Goal: Navigation & Orientation: Go to known website

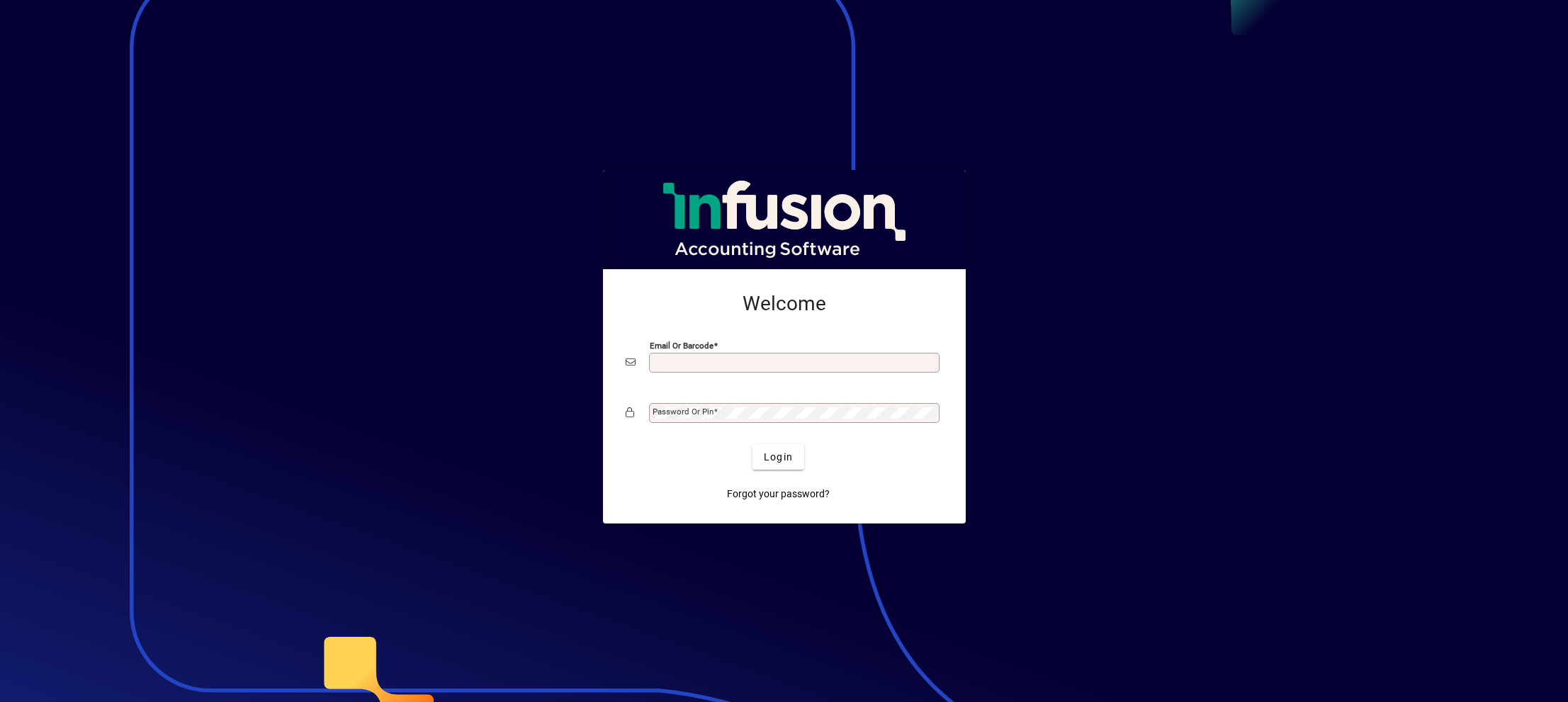
drag, startPoint x: 0, startPoint y: 0, endPoint x: 713, endPoint y: 362, distance: 799.6
click at [715, 358] on input "Email or Barcode" at bounding box center [795, 362] width 286 height 12
type input "**********"
click at [764, 456] on span "Login" at bounding box center [778, 457] width 29 height 15
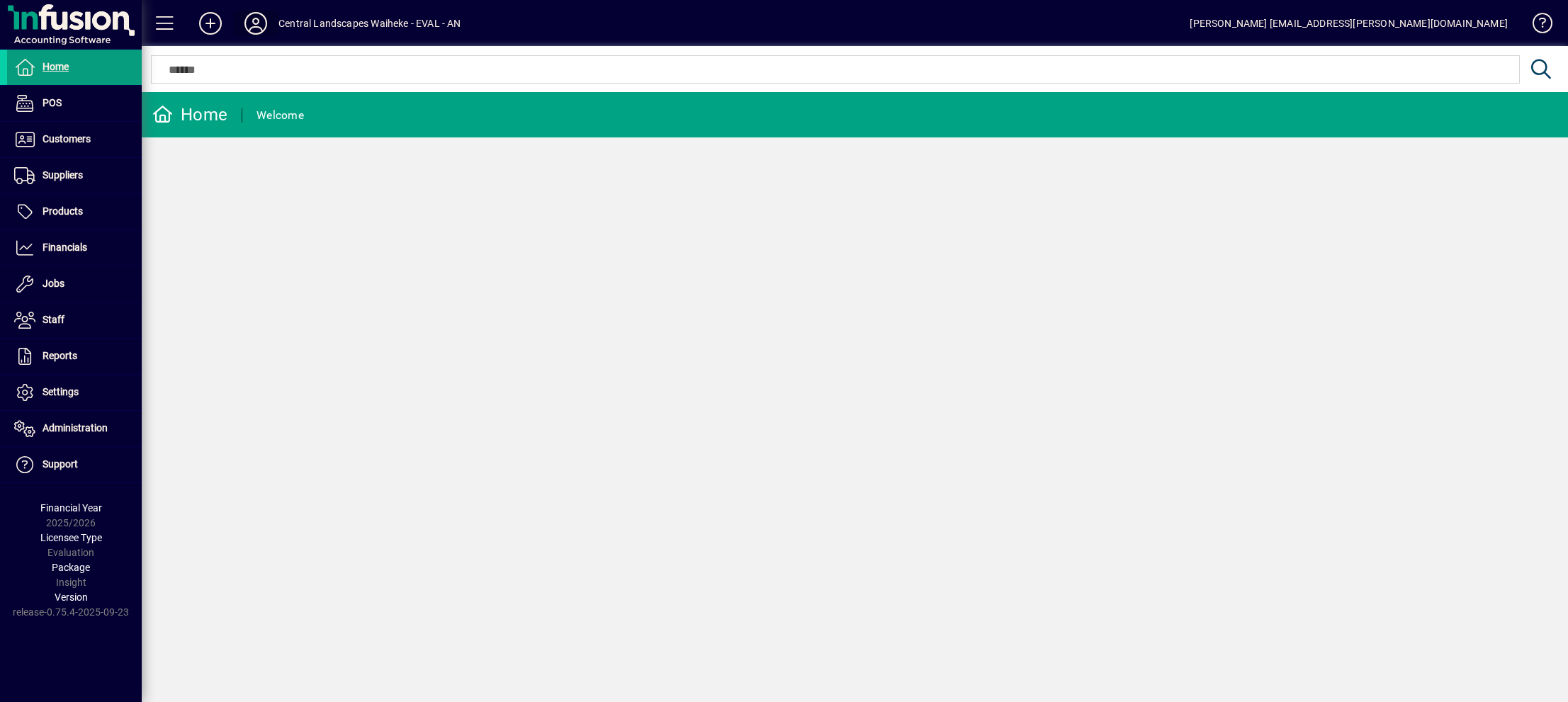
click at [256, 27] on icon at bounding box center [256, 23] width 28 height 23
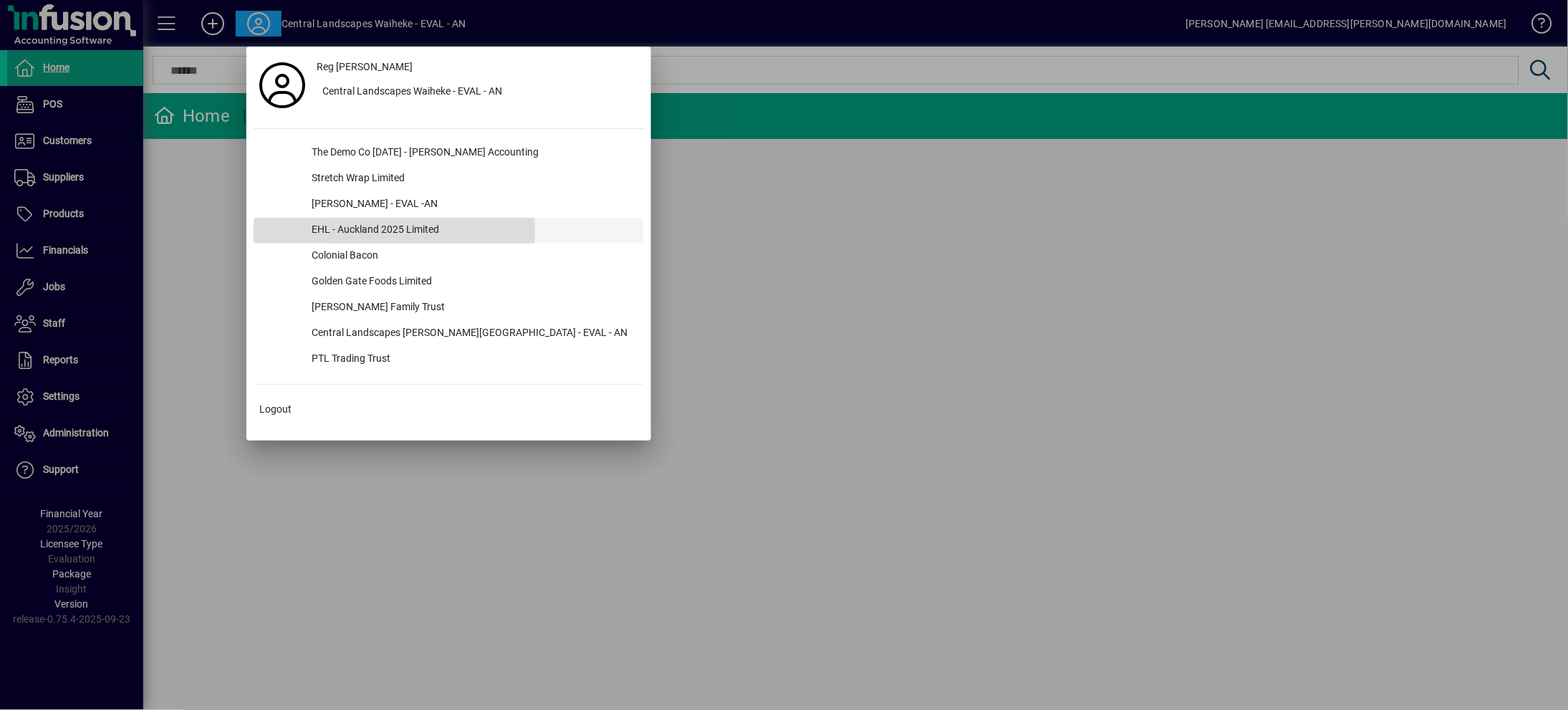
click at [339, 232] on div "EHL - Auckland 2025 Limited" at bounding box center [472, 230] width 344 height 26
